Goal: Task Accomplishment & Management: Manage account settings

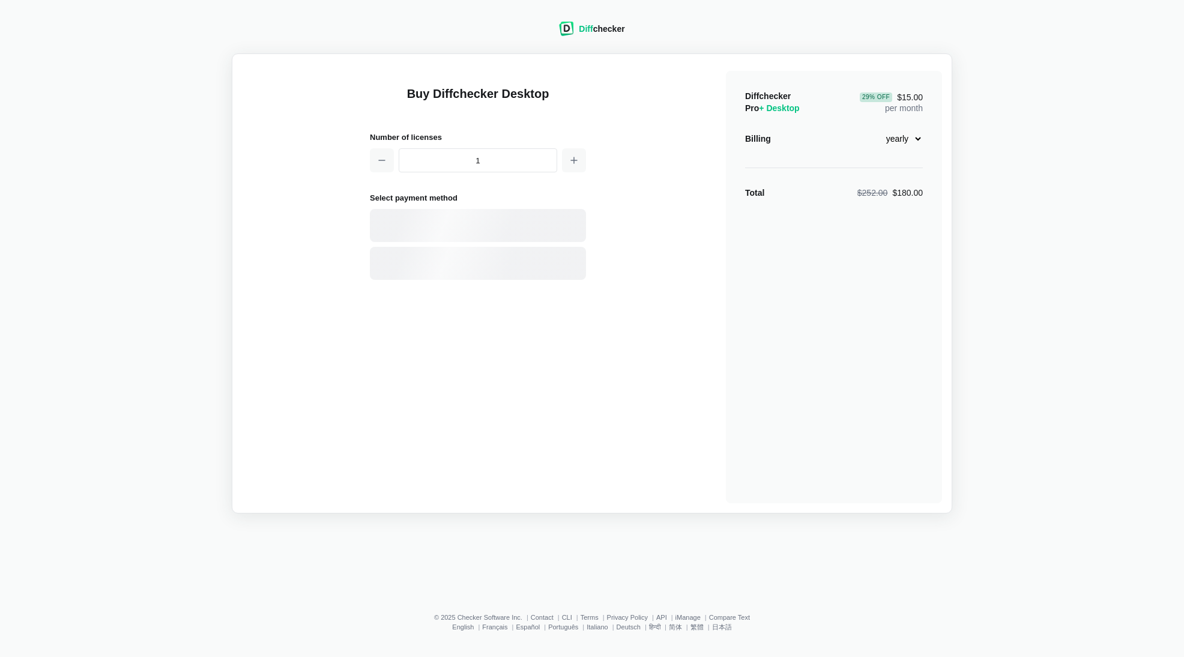
select select "desktop-yearly-180"
click at [481, 362] on div "Buy Diffchecker Desktop Number of licenses 1 Select payment method Visa MasterC…" at bounding box center [478, 287] width 216 height 432
click at [481, 270] on div "PayPal" at bounding box center [478, 263] width 216 height 33
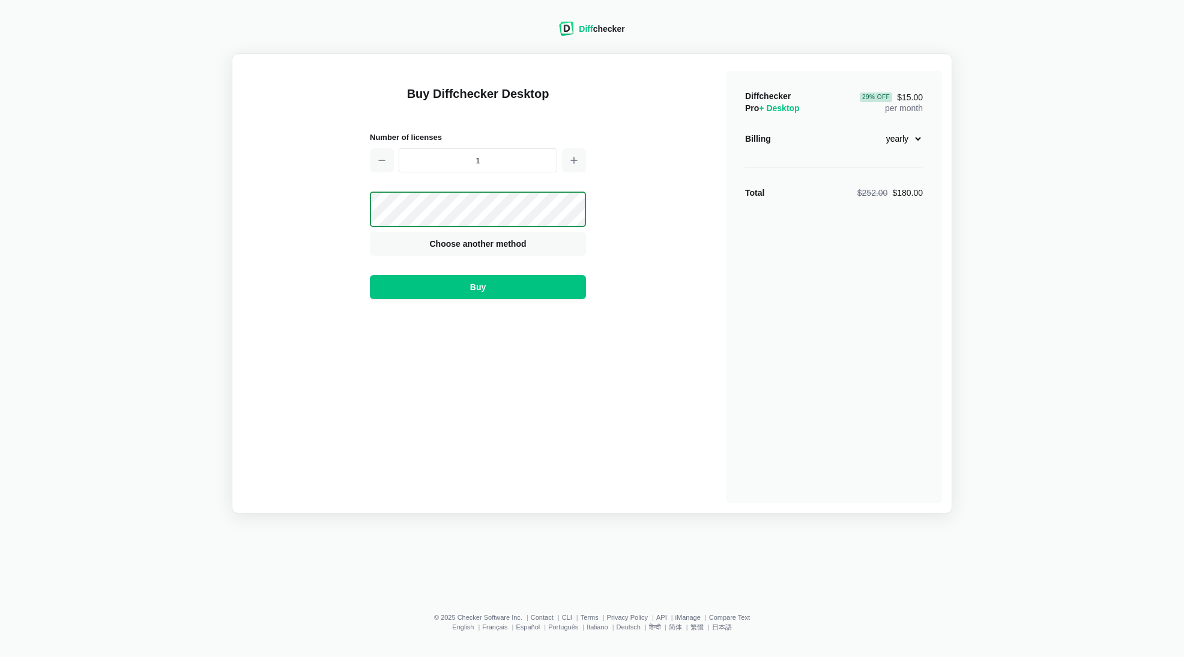
drag, startPoint x: 480, startPoint y: 295, endPoint x: 502, endPoint y: 322, distance: 35.8
click at [480, 295] on button "Buy" at bounding box center [478, 287] width 216 height 24
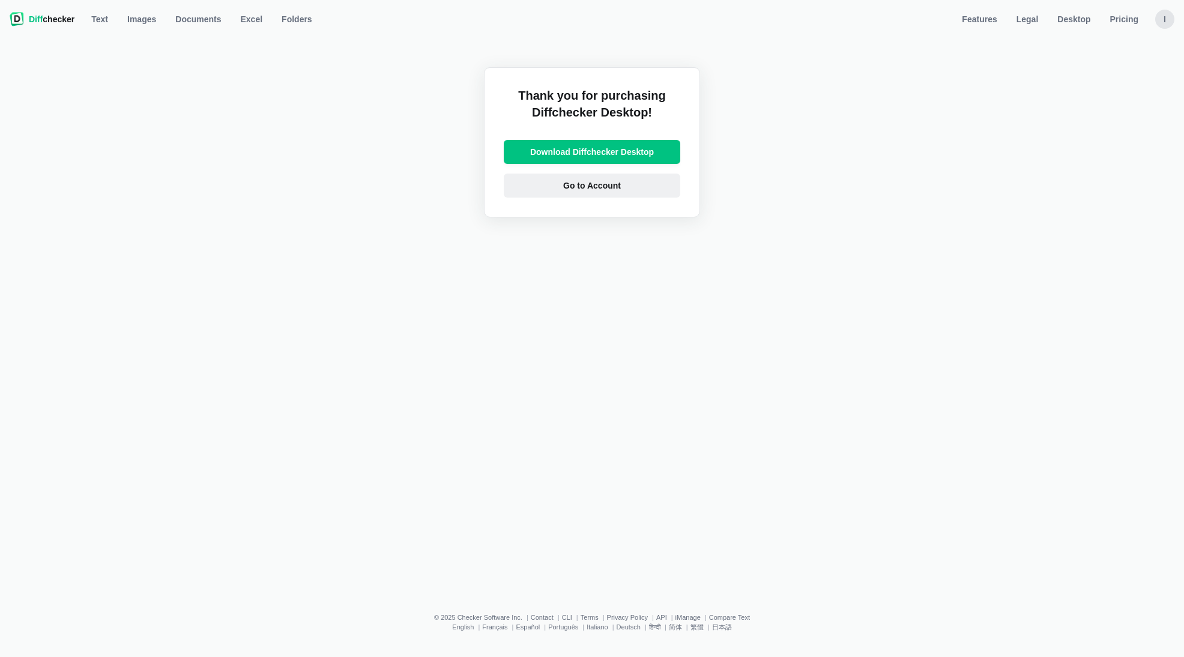
click at [612, 192] on link "Go to Account" at bounding box center [592, 185] width 176 height 24
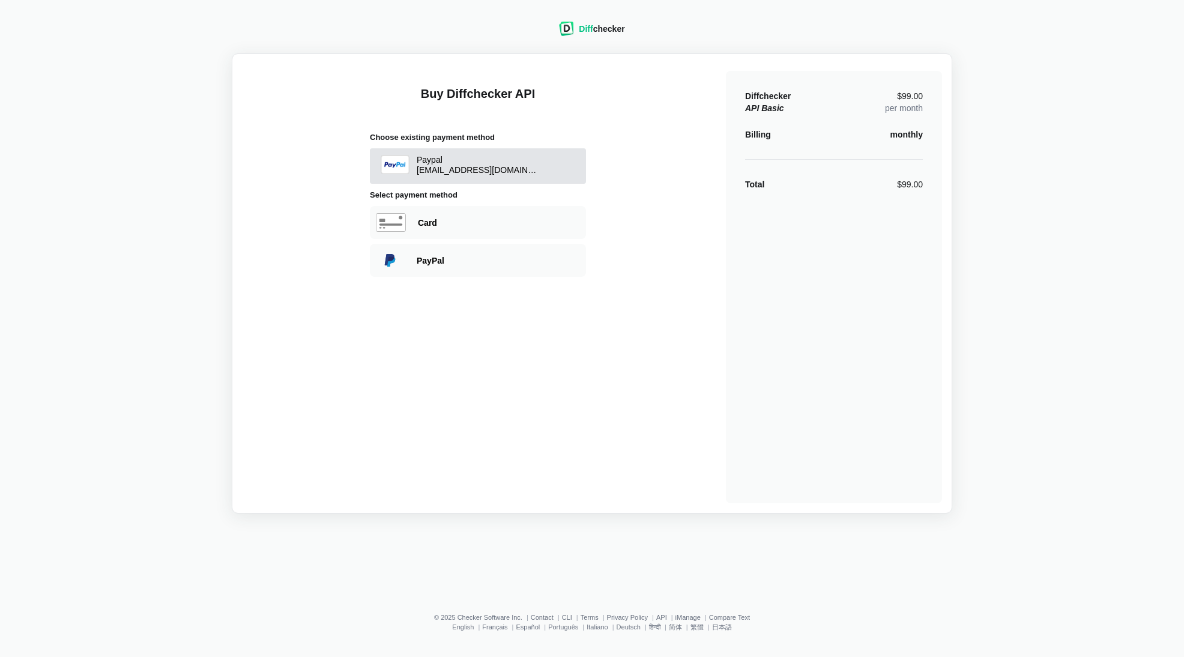
click at [429, 172] on div "Paypal [EMAIL_ADDRESS][DOMAIN_NAME]" at bounding box center [477, 166] width 120 height 23
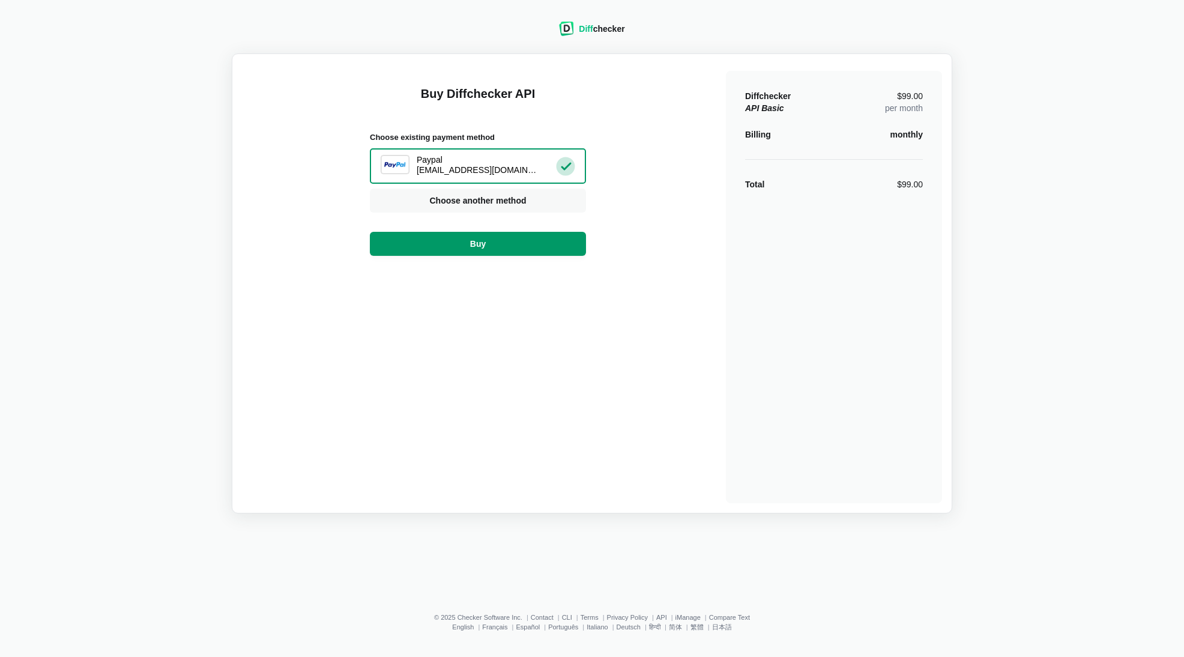
click at [490, 246] on button "Buy" at bounding box center [478, 244] width 216 height 24
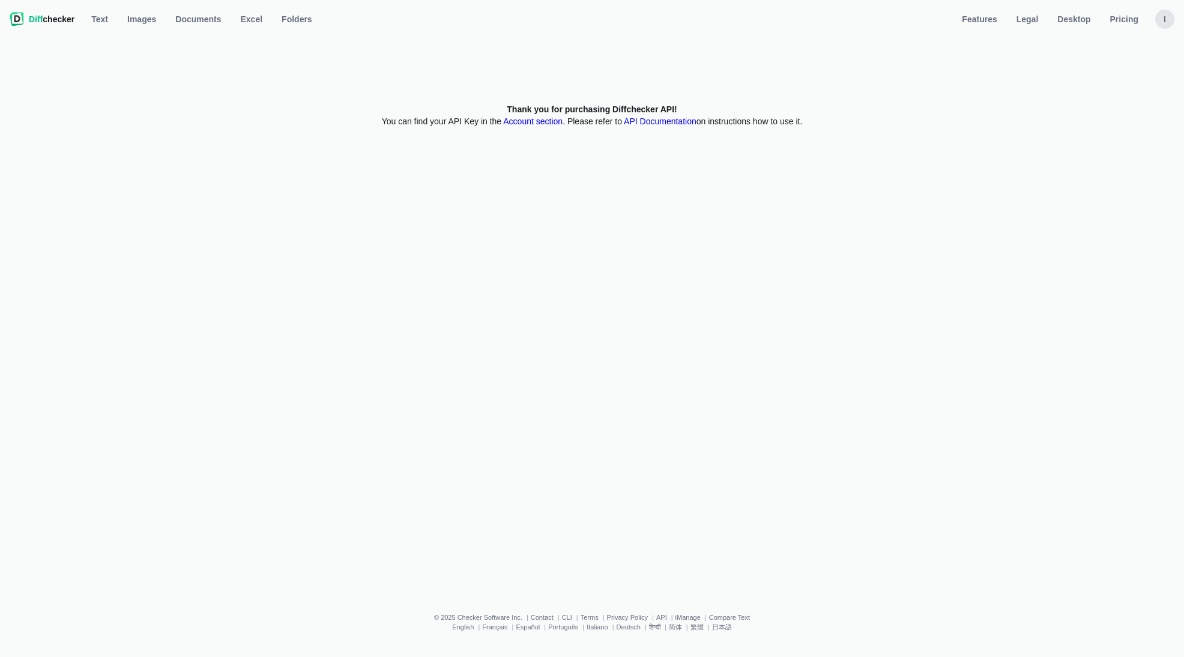
click at [1174, 20] on nav "Diff checker Text Text Images Documents Excel Folders Features Legal Desktop Pr…" at bounding box center [591, 19] width 1169 height 24
click at [1169, 19] on div "i" at bounding box center [1164, 19] width 19 height 19
click at [1113, 68] on link "Account Settings" at bounding box center [1117, 70] width 103 height 19
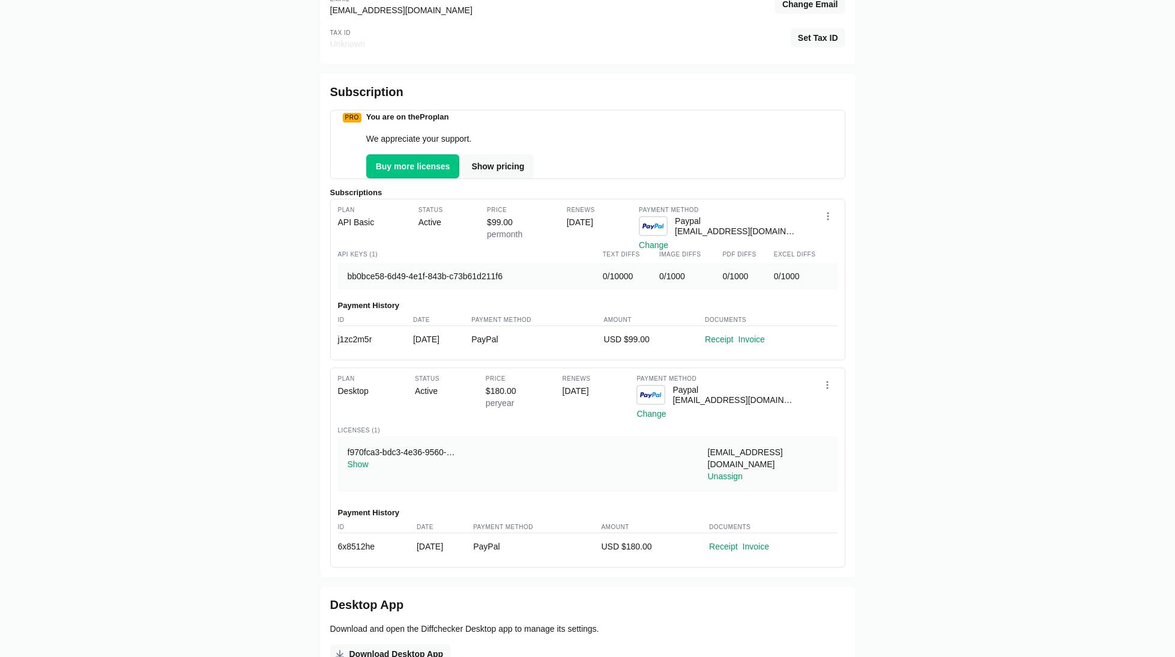
scroll to position [120, 0]
click at [826, 388] on icon "Open dropdown" at bounding box center [827, 384] width 10 height 10
click at [771, 457] on button "Cancel subscription" at bounding box center [784, 447] width 104 height 19
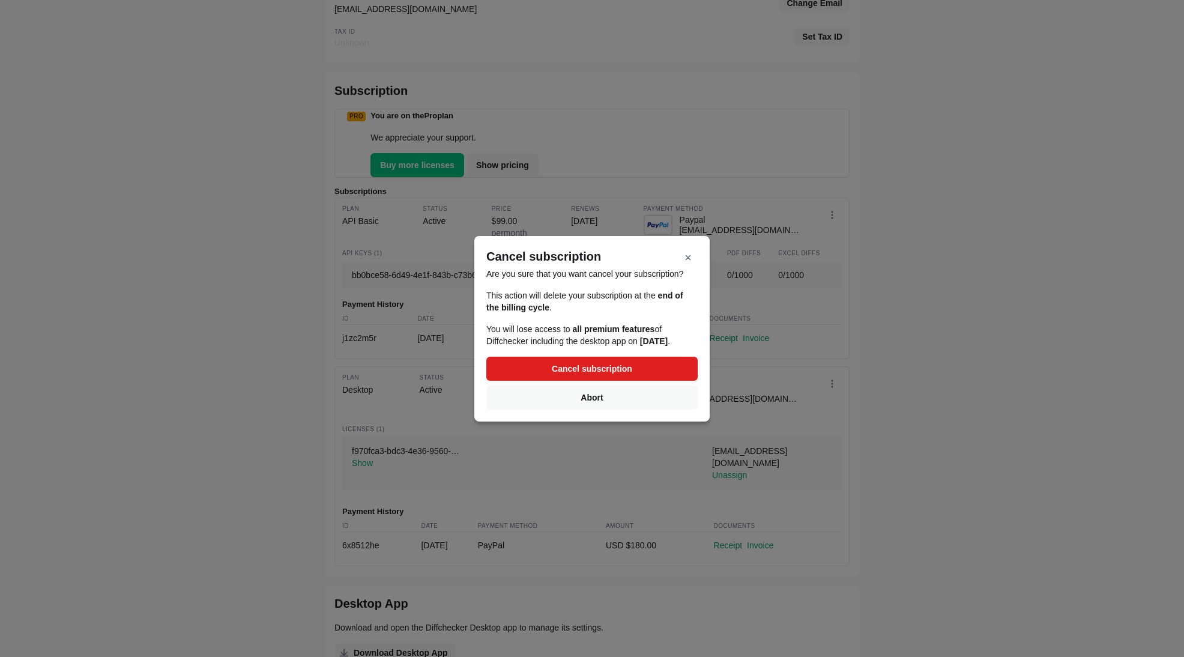
click at [540, 375] on button "Cancel subscription" at bounding box center [591, 369] width 211 height 24
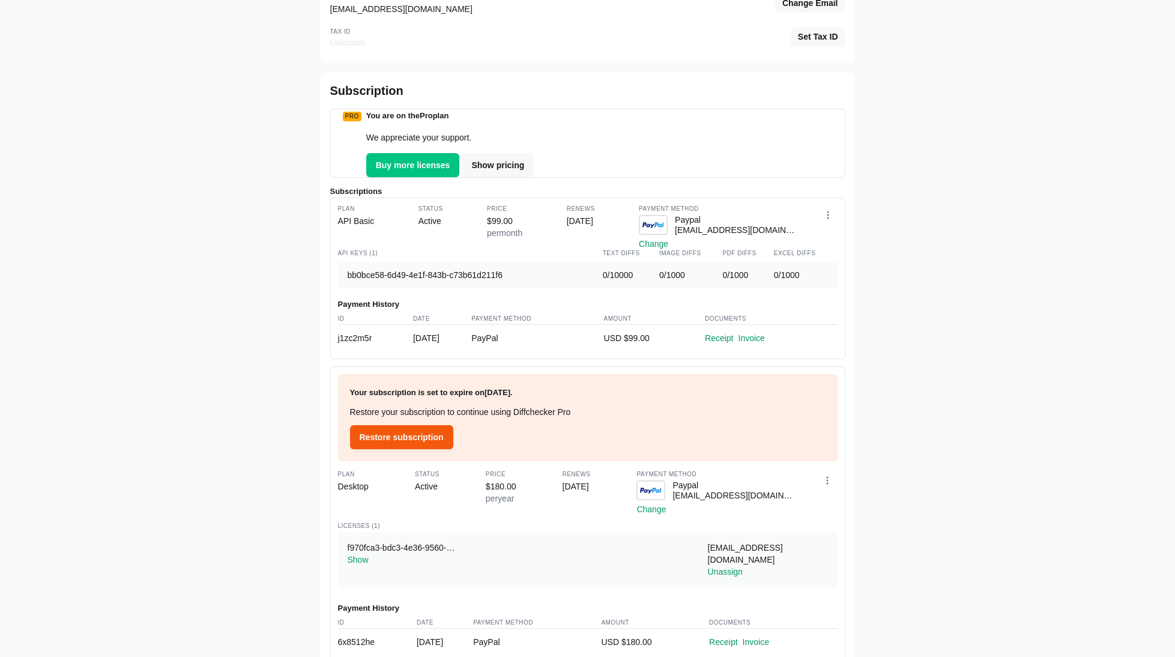
click at [969, 419] on div "Home Account Settings [EMAIL_ADDRESS][DOMAIN_NAME] Sign out Email [EMAIL_ADDRES…" at bounding box center [587, 398] width 1160 height 975
click at [260, 248] on div "Home Account Settings [EMAIL_ADDRESS][DOMAIN_NAME] Sign out Email [EMAIL_ADDRES…" at bounding box center [587, 398] width 1160 height 975
click at [229, 181] on div "Home Account Settings [EMAIL_ADDRESS][DOMAIN_NAME] Sign out Email [EMAIL_ADDRES…" at bounding box center [587, 398] width 1160 height 975
click at [305, 218] on div "Home Account Settings [EMAIL_ADDRESS][DOMAIN_NAME] Sign out Email [EMAIL_ADDRES…" at bounding box center [587, 398] width 1160 height 975
